Goal: Information Seeking & Learning: Check status

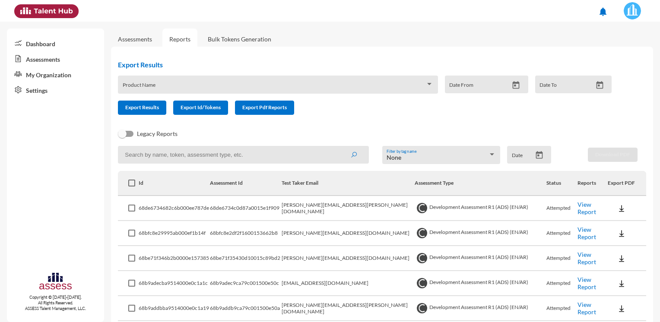
click at [30, 61] on link "Assessments" at bounding box center [55, 59] width 97 height 16
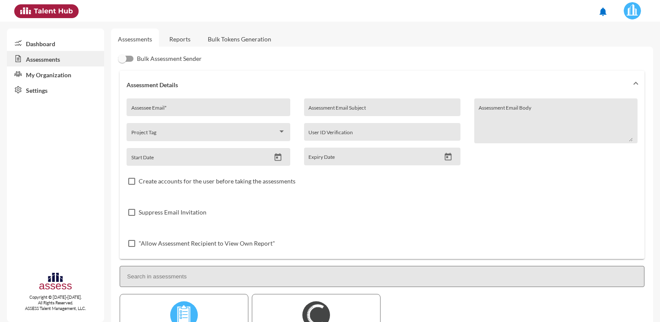
click at [30, 60] on link "Assessments" at bounding box center [55, 59] width 97 height 16
click at [176, 41] on link "Reports" at bounding box center [179, 38] width 35 height 21
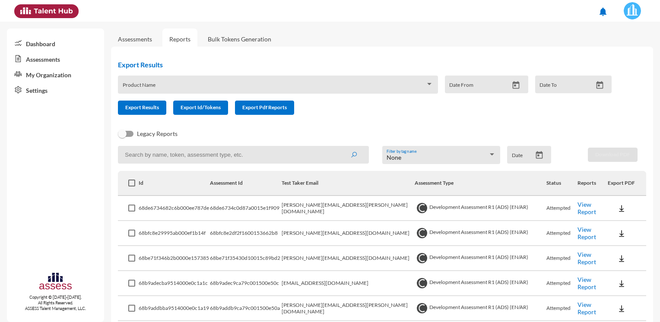
click at [174, 153] on input at bounding box center [243, 155] width 251 height 18
paste input "abuelkheir.salem@hassanallam.com"
click at [340, 147] on button "submit" at bounding box center [354, 155] width 28 height 16
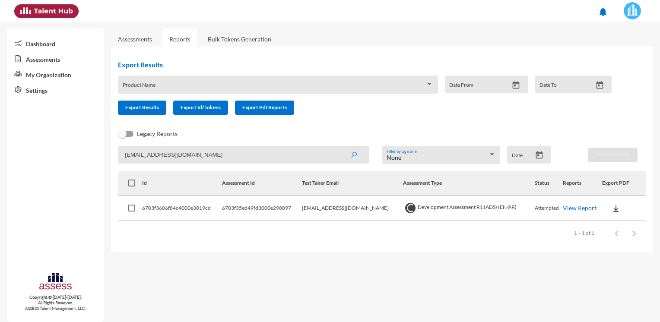
click at [582, 211] on link "View Report" at bounding box center [579, 207] width 34 height 7
drag, startPoint x: 235, startPoint y: 157, endPoint x: 94, endPoint y: 149, distance: 141.4
click at [94, 149] on mat-sidenav-container "Dashboard Assessments My Organization Settings Copyright © 2015-2024. All Right…" at bounding box center [330, 172] width 660 height 300
paste input "Ahmed.Mishrif"
click at [352, 155] on icon "submit" at bounding box center [353, 155] width 7 height 7
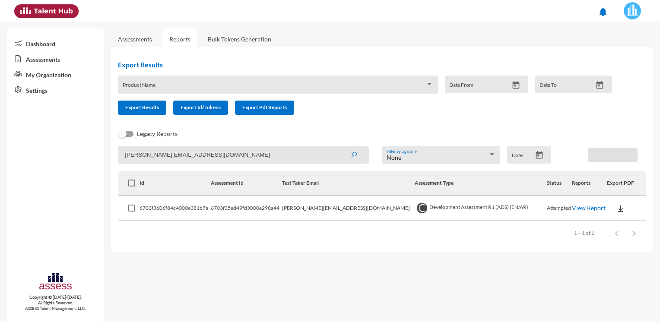
click at [576, 209] on link "View Report" at bounding box center [588, 207] width 34 height 7
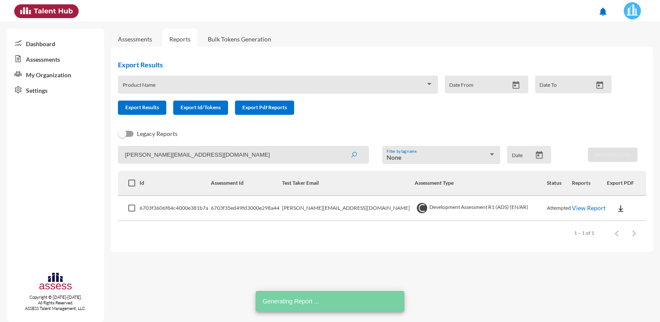
click at [234, 153] on input "Ahmed.Mishrif@hassanallam.com" at bounding box center [243, 155] width 251 height 18
paste input "mohamed.sgomaa"
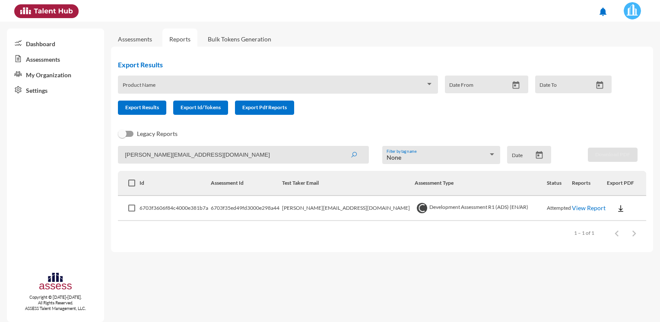
type input "mohamed.sgomaa@hassanallam.com"
click at [352, 155] on icon "submit" at bounding box center [353, 155] width 7 height 7
click at [572, 211] on link "View Report" at bounding box center [588, 207] width 34 height 7
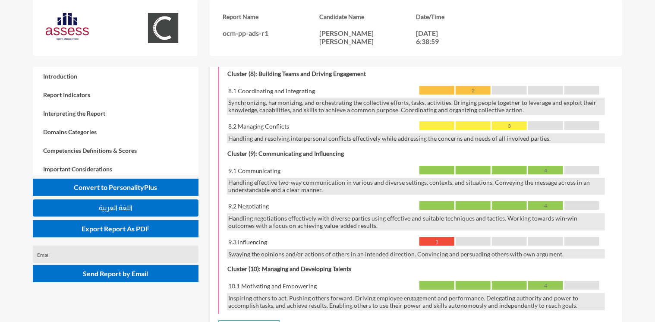
scroll to position [1252, 0]
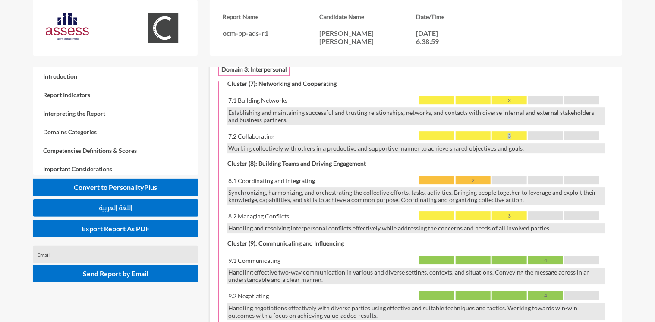
drag, startPoint x: 505, startPoint y: 115, endPoint x: 517, endPoint y: 118, distance: 12.5
click at [517, 131] on div "3" at bounding box center [509, 135] width 35 height 9
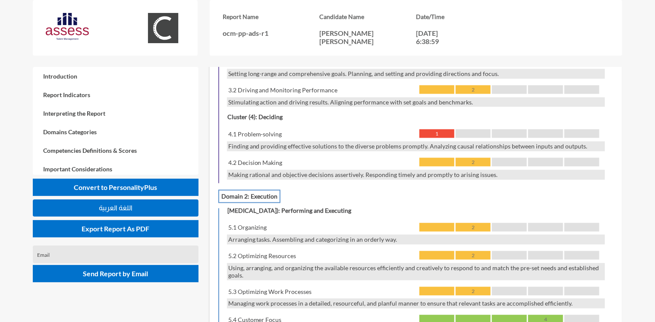
scroll to position [863, 0]
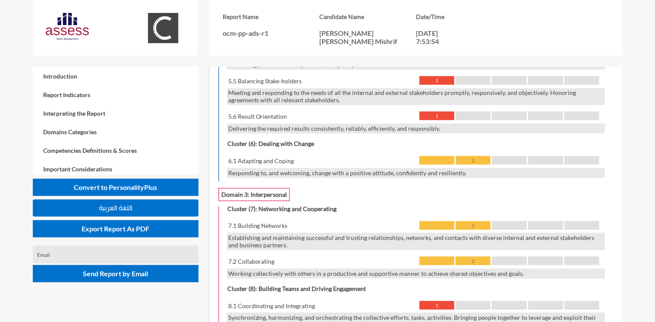
scroll to position [1209, 0]
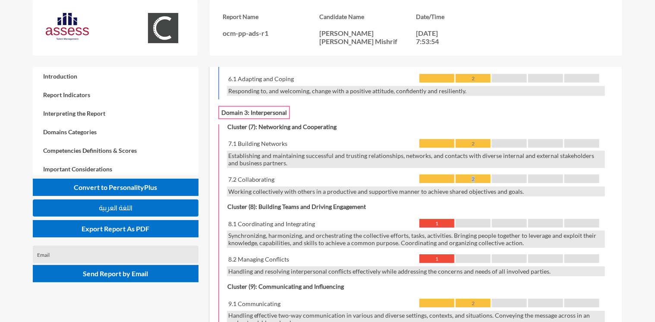
drag, startPoint x: 471, startPoint y: 158, endPoint x: 480, endPoint y: 157, distance: 8.7
click at [480, 174] on div "2" at bounding box center [473, 178] width 35 height 9
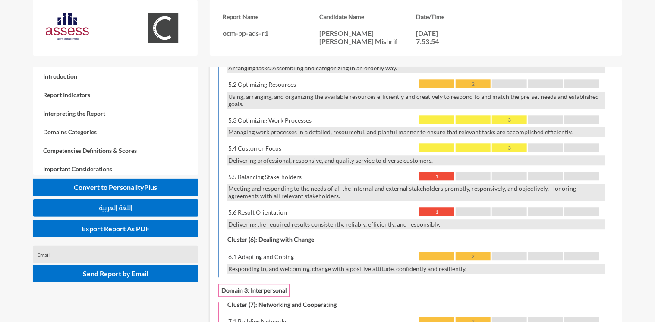
scroll to position [1036, 0]
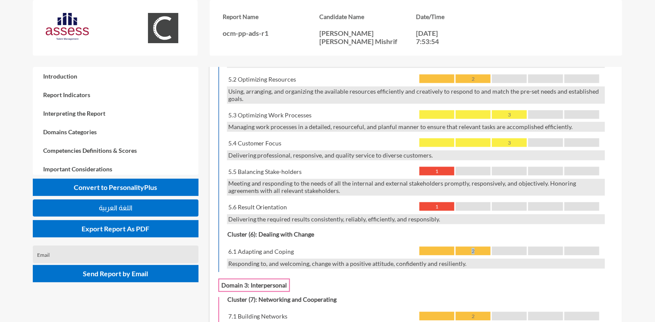
drag, startPoint x: 468, startPoint y: 230, endPoint x: 494, endPoint y: 230, distance: 26.3
click at [494, 246] on div "6.1 Adapting and Coping 2" at bounding box center [416, 252] width 378 height 12
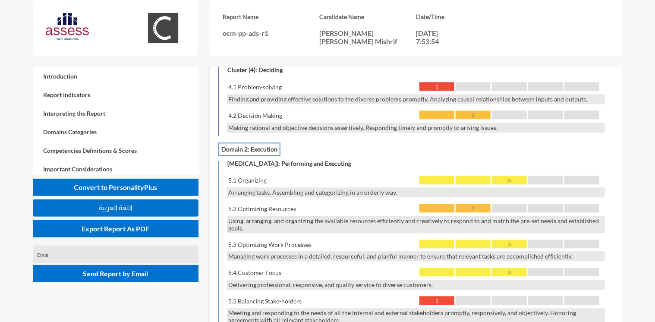
scroll to position [863, 0]
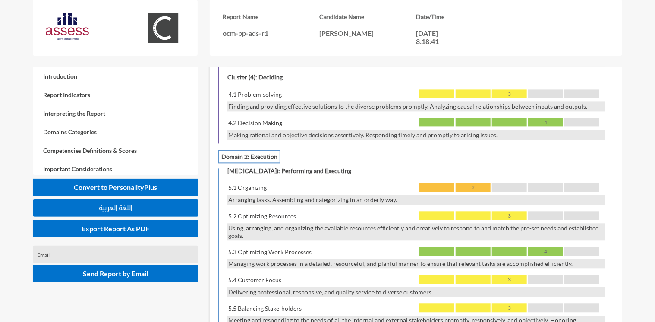
scroll to position [820, 0]
